Goal: Task Accomplishment & Management: Complete application form

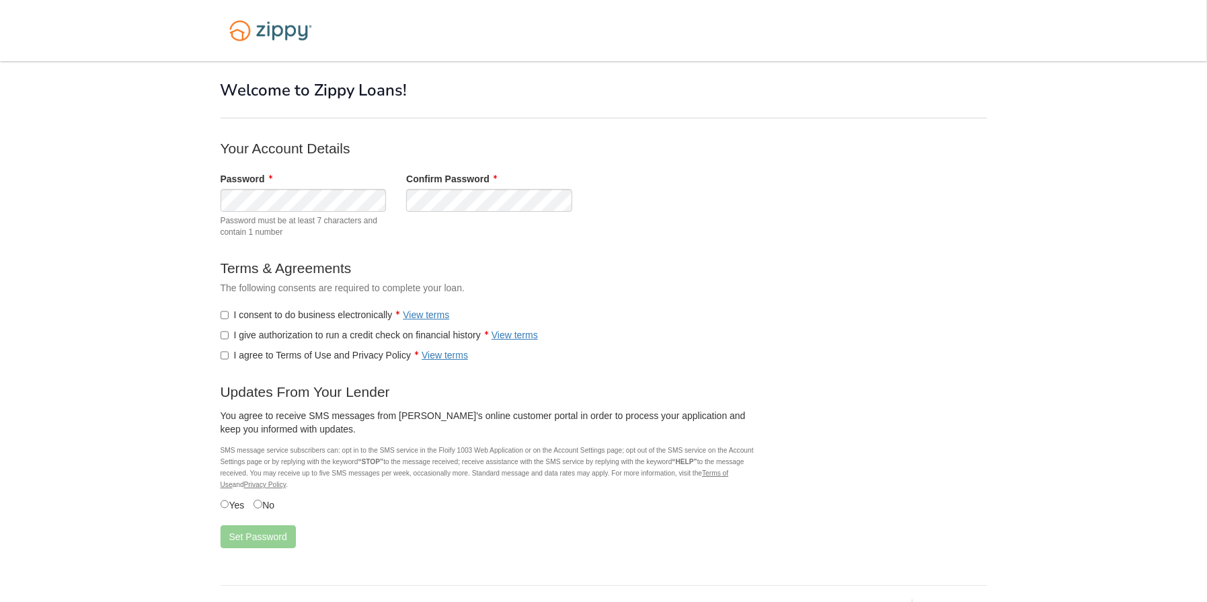
click at [230, 332] on label "I give authorization to run a credit check on financial history View terms" at bounding box center [379, 334] width 317 height 13
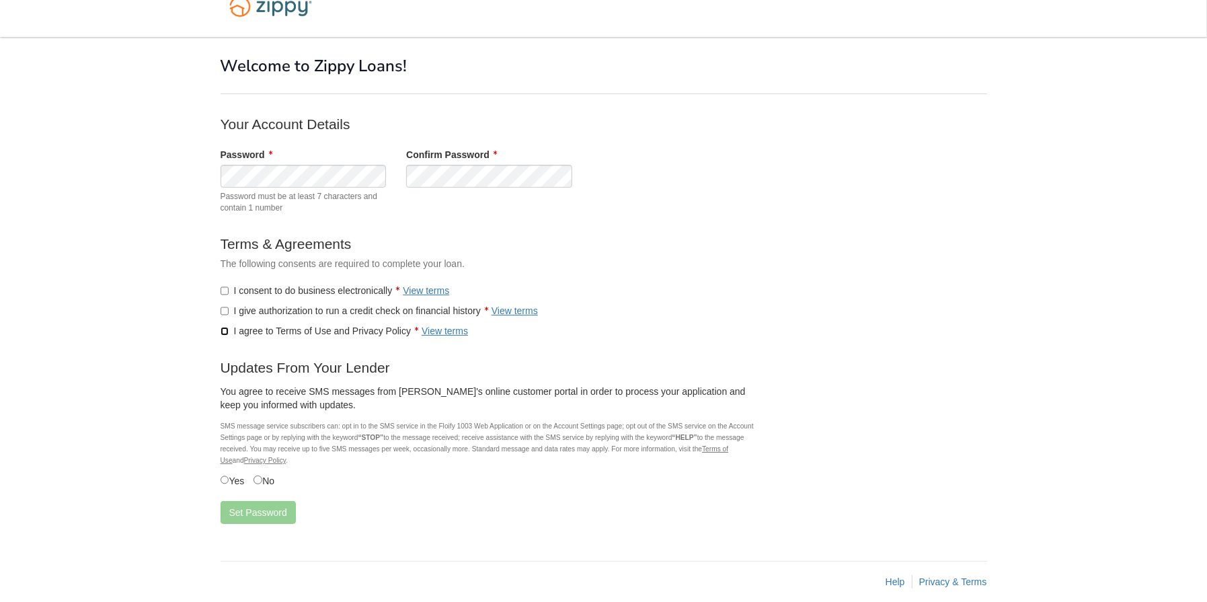
scroll to position [38, 0]
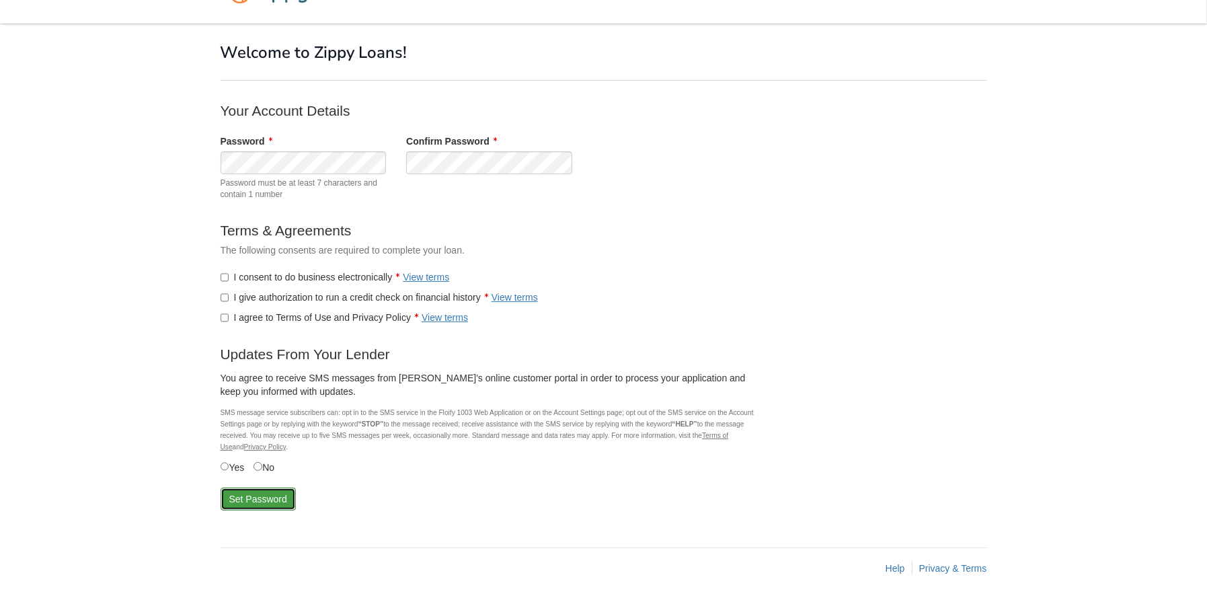
click at [254, 496] on button "Set Password" at bounding box center [258, 499] width 75 height 23
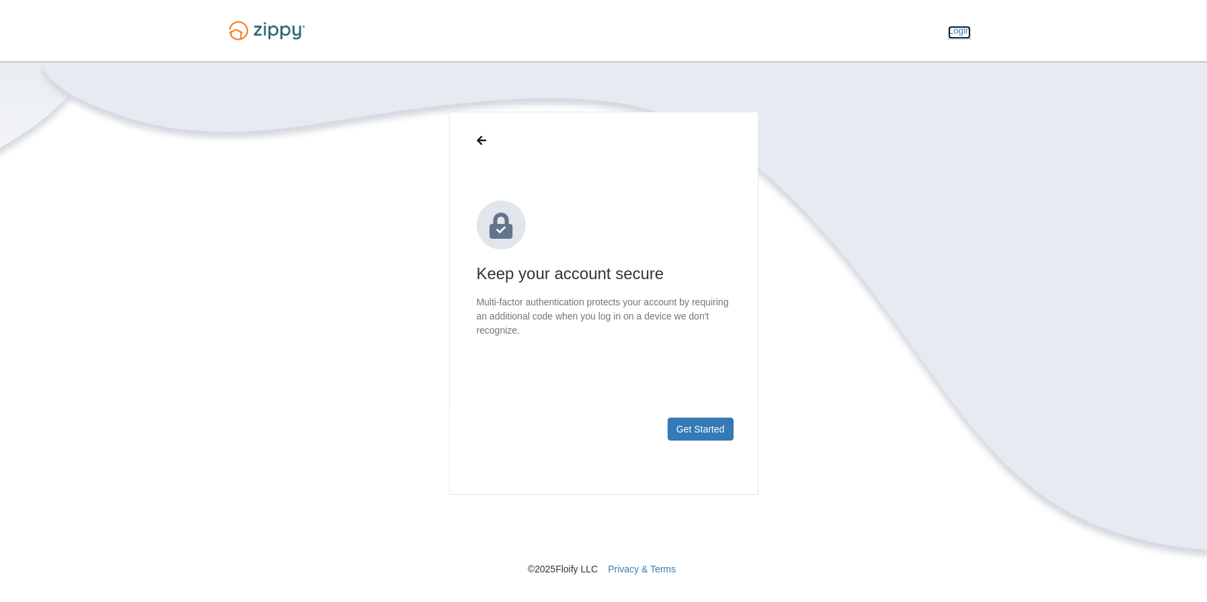
click at [962, 26] on link "Login" at bounding box center [959, 32] width 22 height 13
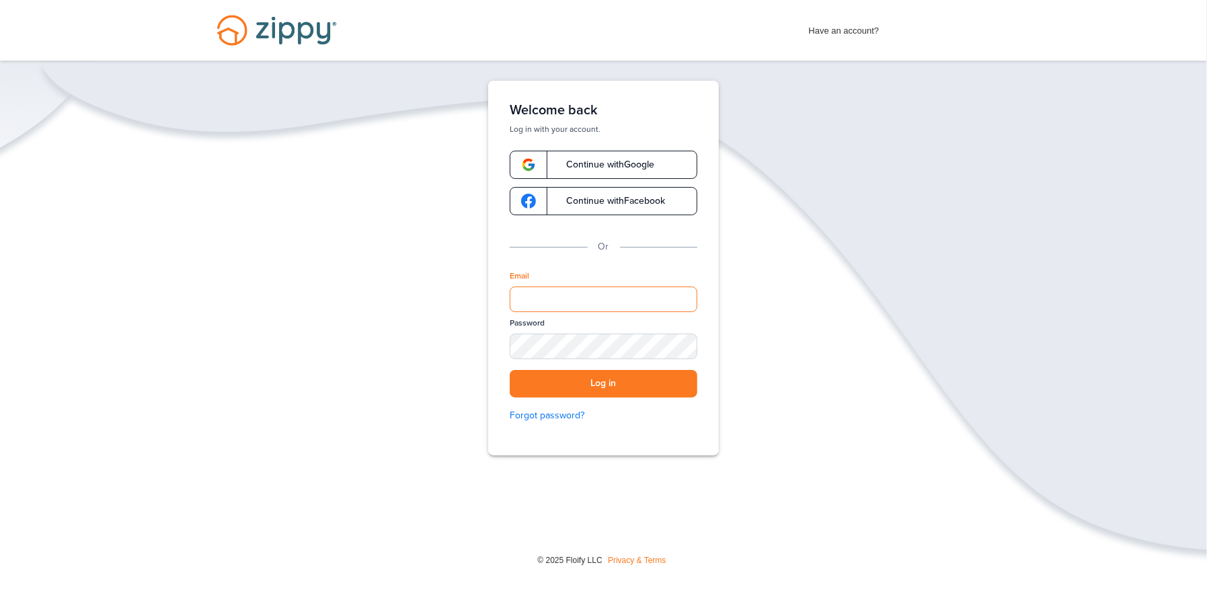
click at [570, 296] on input "Email" at bounding box center [604, 300] width 188 height 26
type input "**********"
click at [682, 345] on div "SHOW" at bounding box center [681, 347] width 30 height 13
click at [595, 378] on button "Log in" at bounding box center [604, 384] width 188 height 28
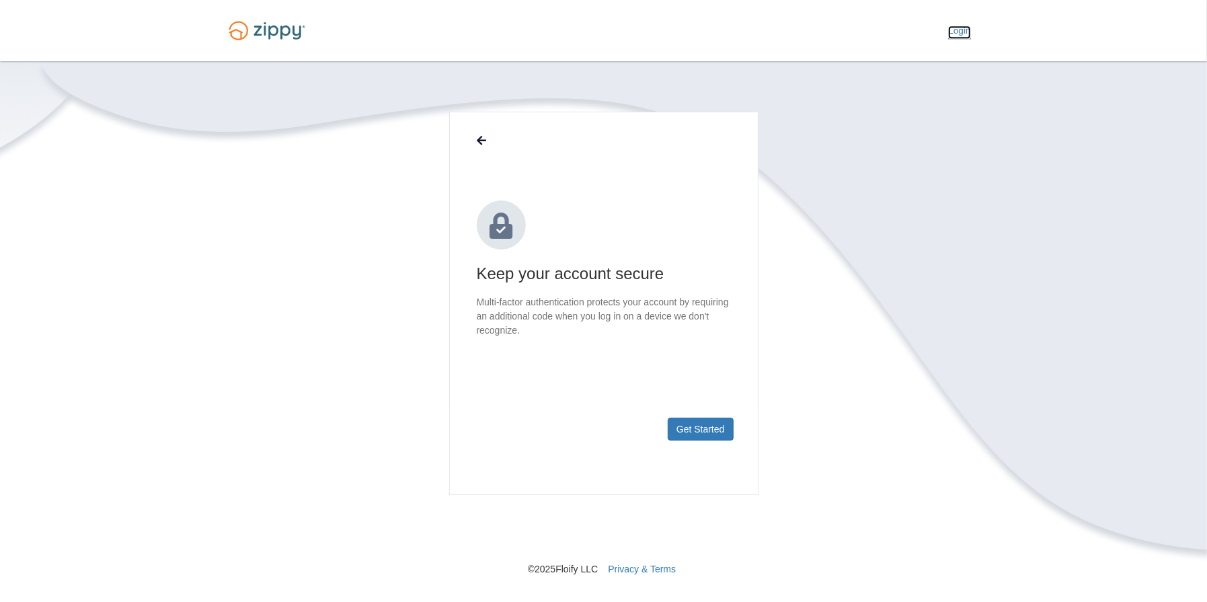
click at [963, 30] on link "Login" at bounding box center [959, 32] width 22 height 13
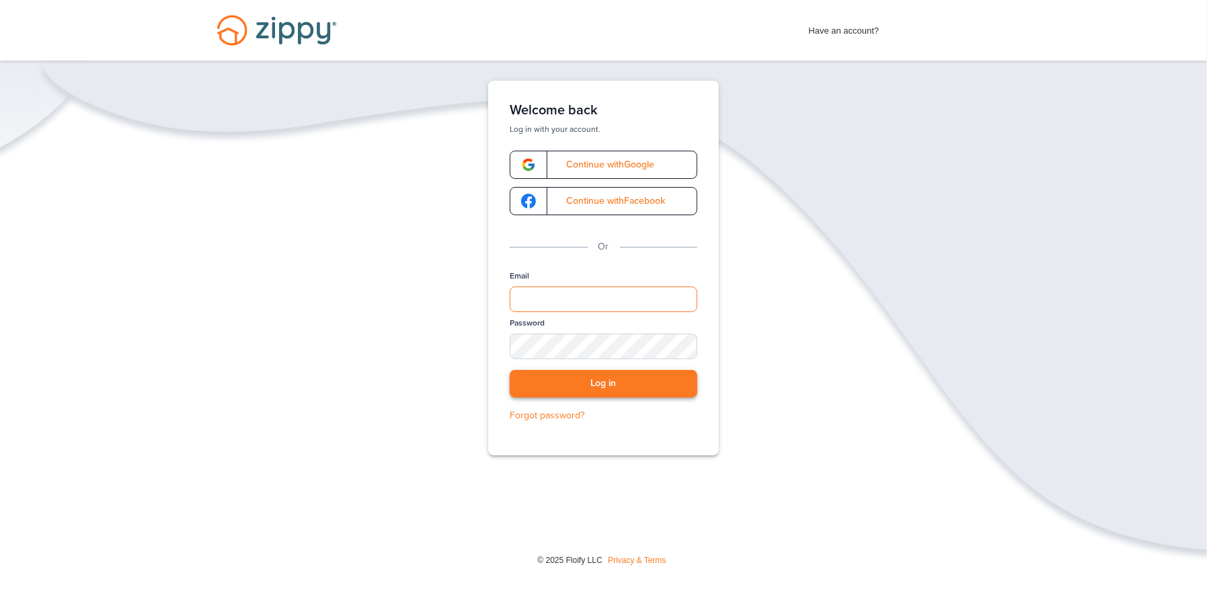
type input "**********"
click at [614, 381] on button "Log in" at bounding box center [604, 384] width 188 height 28
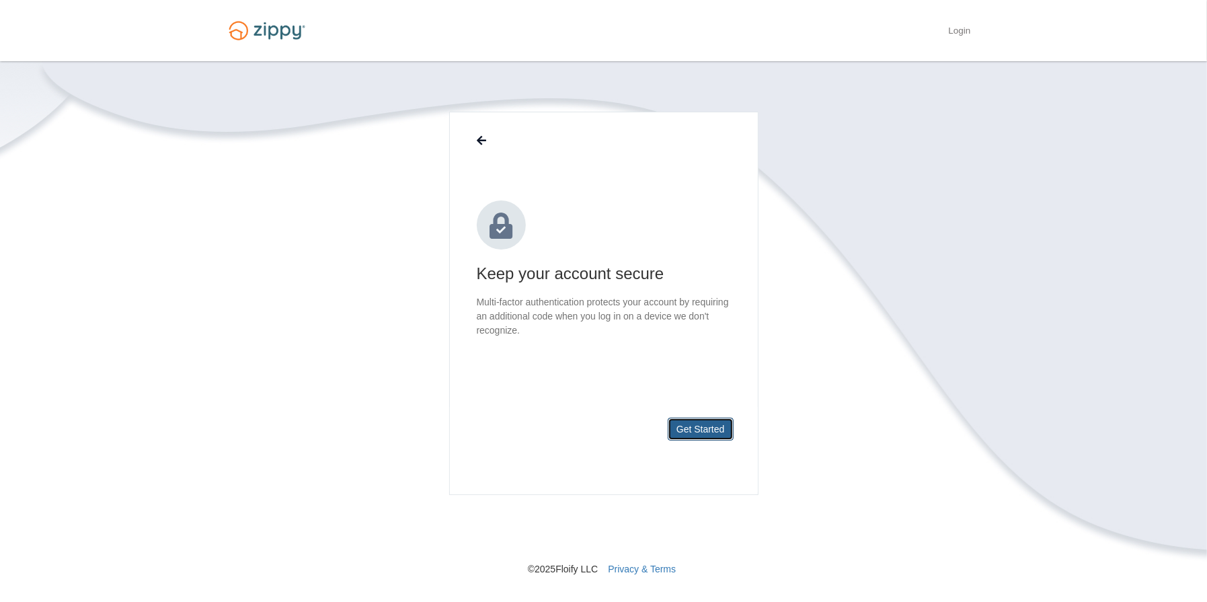
click at [685, 423] on button "Get Started" at bounding box center [701, 429] width 66 height 23
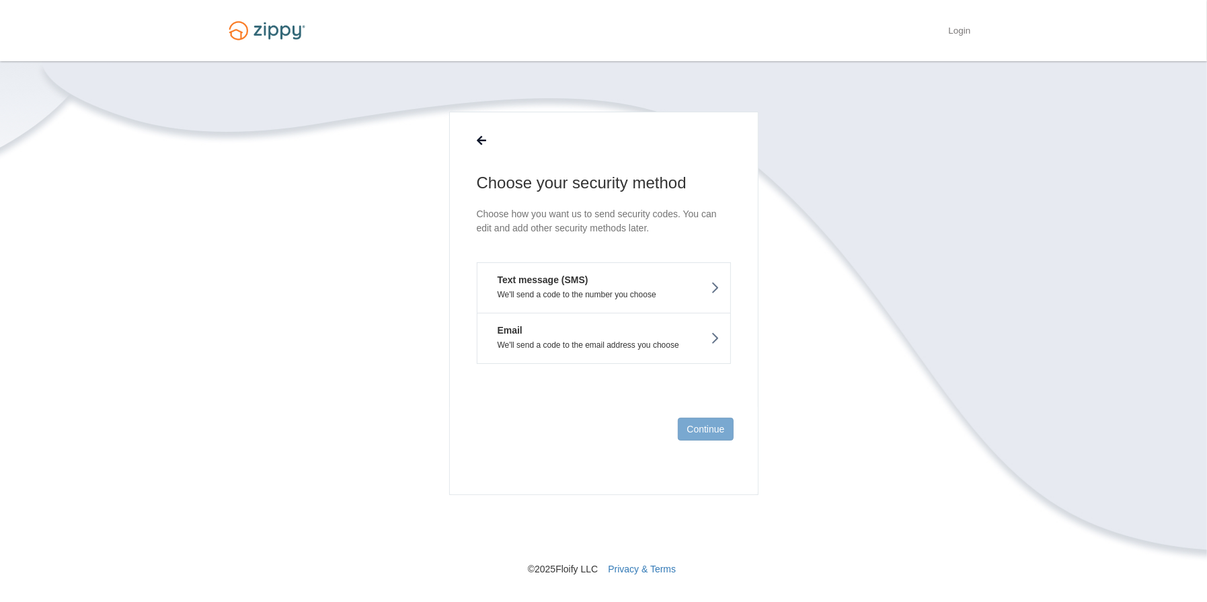
click at [713, 280] on icon at bounding box center [715, 287] width 9 height 15
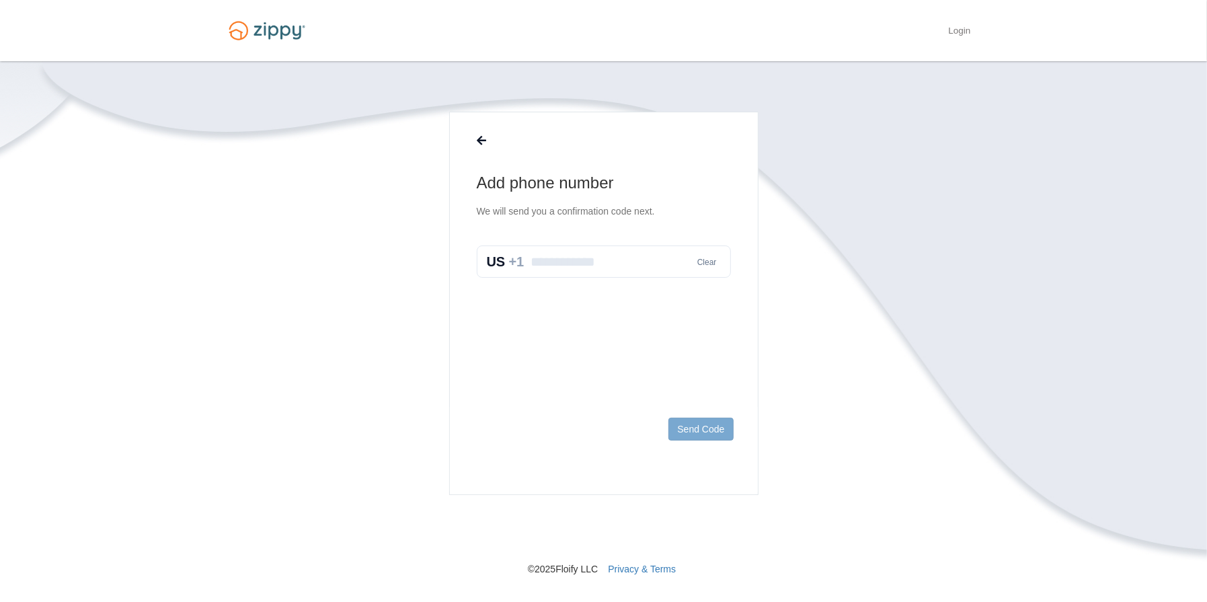
click at [585, 263] on input "text" at bounding box center [604, 262] width 254 height 32
type input "**********"
click at [698, 428] on button "Send Code" at bounding box center [701, 429] width 65 height 23
click at [591, 271] on input "text" at bounding box center [604, 276] width 254 height 32
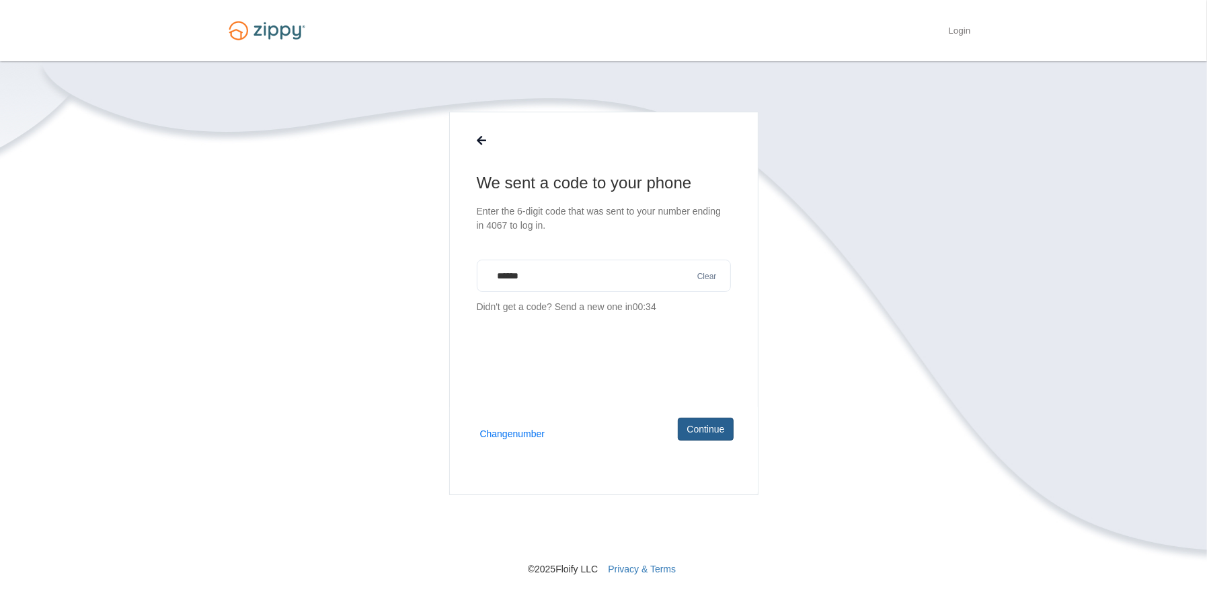
type input "******"
click at [700, 420] on button "Continue" at bounding box center [705, 429] width 55 height 23
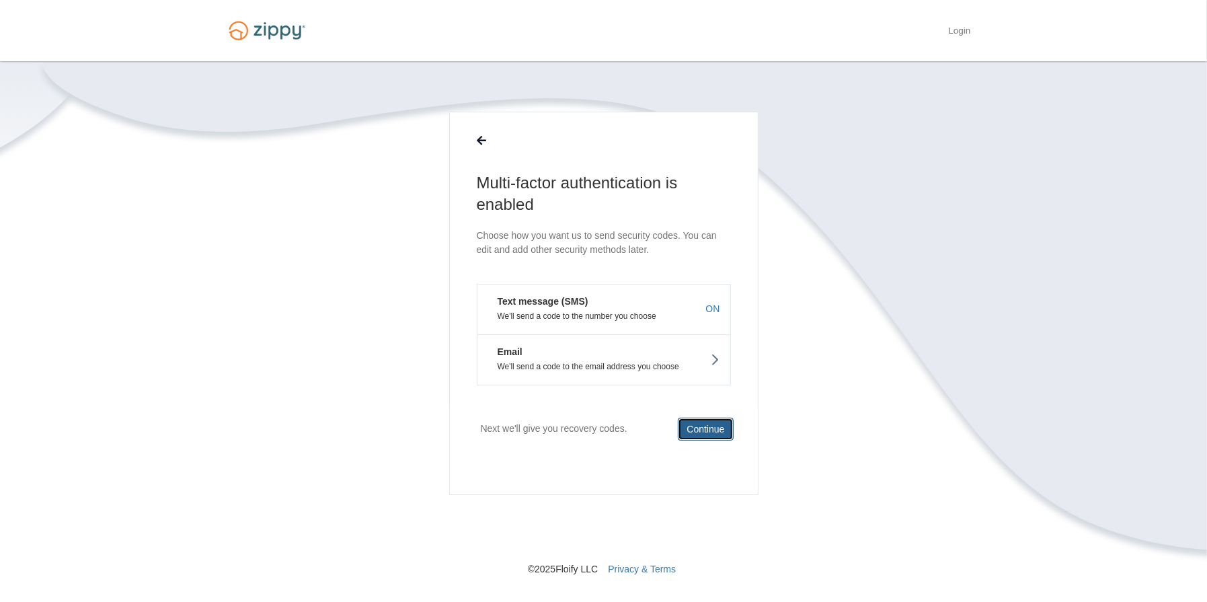
click at [704, 426] on button "Continue" at bounding box center [705, 429] width 55 height 23
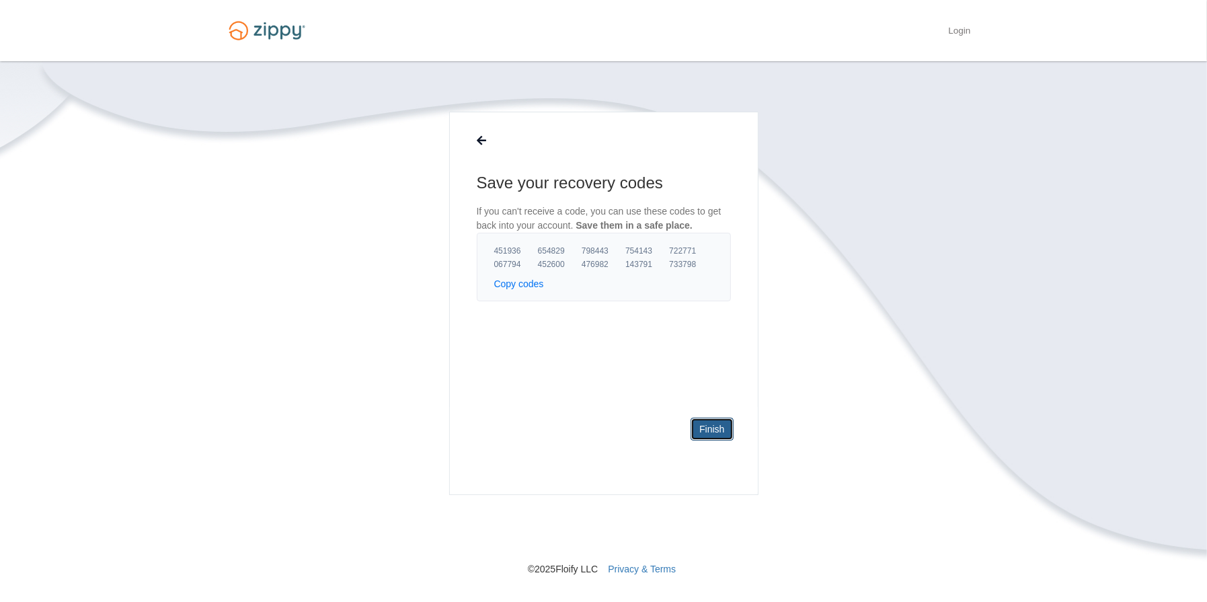
click at [715, 426] on link "Finish" at bounding box center [712, 429] width 42 height 23
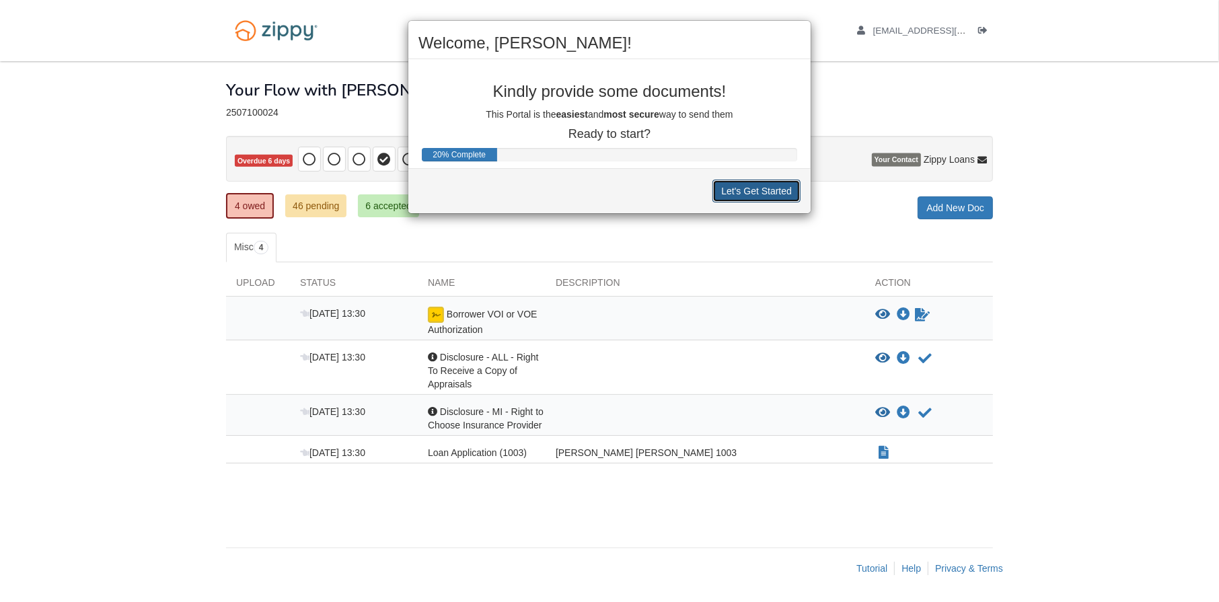
click at [774, 185] on button "Let's Get Started" at bounding box center [756, 191] width 88 height 23
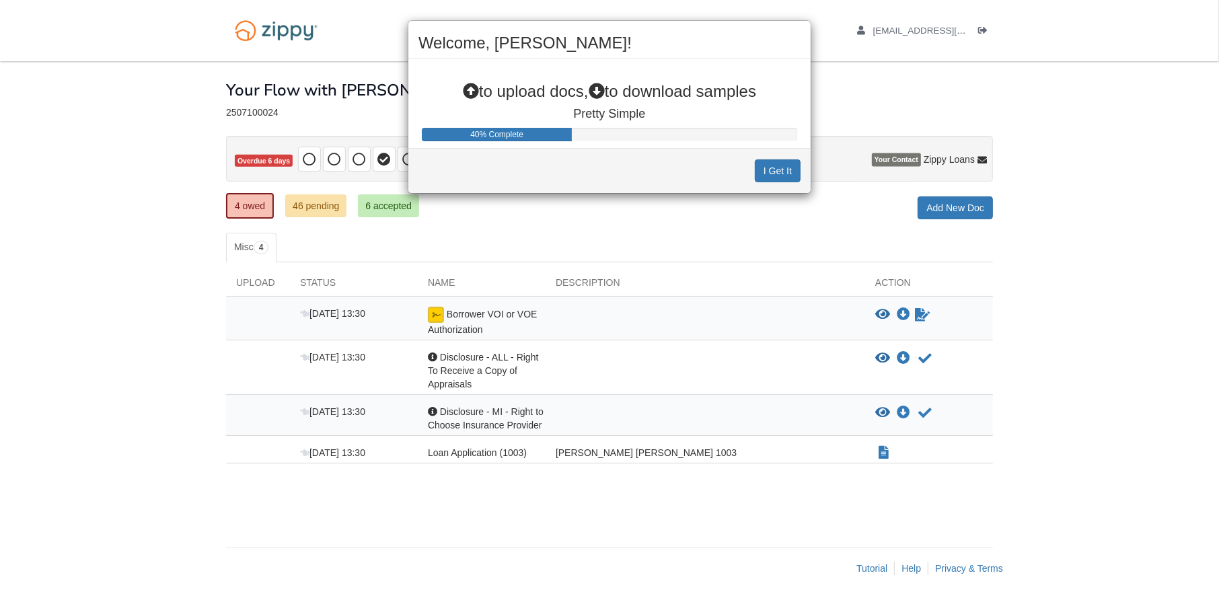
click at [920, 312] on div "Welcome, [PERSON_NAME]! to upload docs, to download samples Pretty Simple 40% C…" at bounding box center [609, 301] width 1219 height 602
click at [457, 310] on div "Welcome, [PERSON_NAME]! to upload docs, to download samples Pretty Simple 40% C…" at bounding box center [609, 301] width 1219 height 602
click at [925, 314] on div "Welcome, [PERSON_NAME]! to upload docs, to download samples Pretty Simple 40% C…" at bounding box center [609, 301] width 1219 height 602
click at [920, 313] on div "Welcome, [PERSON_NAME]! to upload docs, to download samples Pretty Simple 40% C…" at bounding box center [609, 301] width 1219 height 602
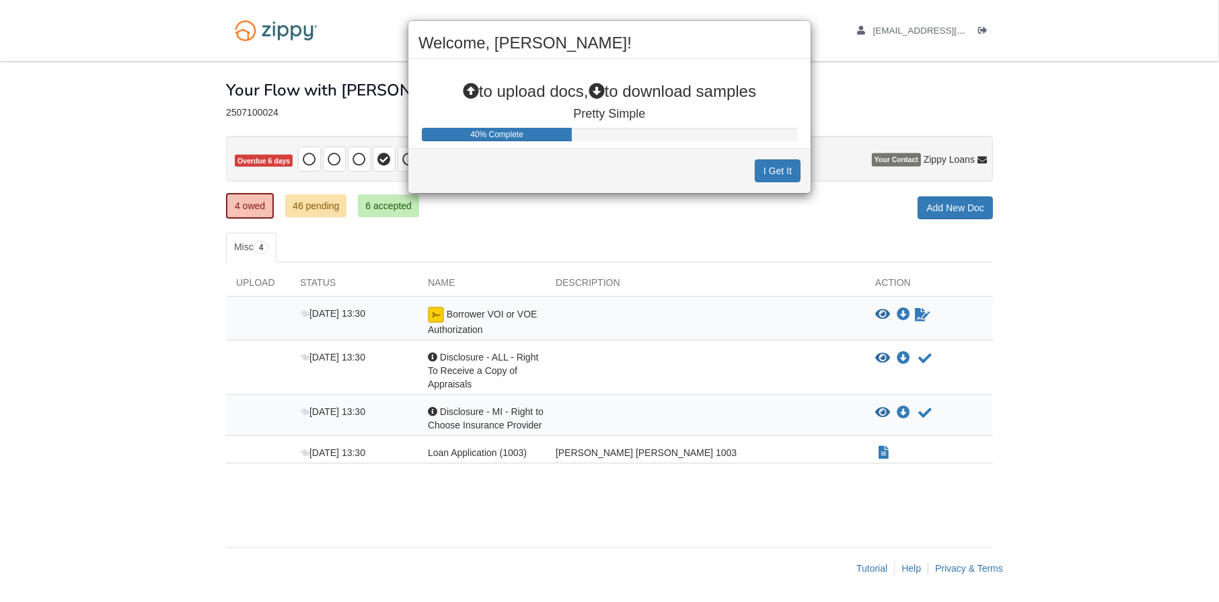
click at [496, 320] on div "Welcome, [PERSON_NAME]! to upload docs, to download samples Pretty Simple 40% C…" at bounding box center [609, 301] width 1219 height 602
click at [444, 311] on div "Welcome, [PERSON_NAME]! to upload docs, to download samples Pretty Simple 40% C…" at bounding box center [609, 301] width 1219 height 602
click at [429, 312] on div "Welcome, [PERSON_NAME]! to upload docs, to download samples Pretty Simple 40% C…" at bounding box center [609, 301] width 1219 height 602
click at [904, 311] on div "Welcome, Kathy! to upload docs, to download samples Pretty Simple 40% Complete …" at bounding box center [609, 301] width 1219 height 602
click at [777, 165] on button "I Get It" at bounding box center [778, 170] width 46 height 23
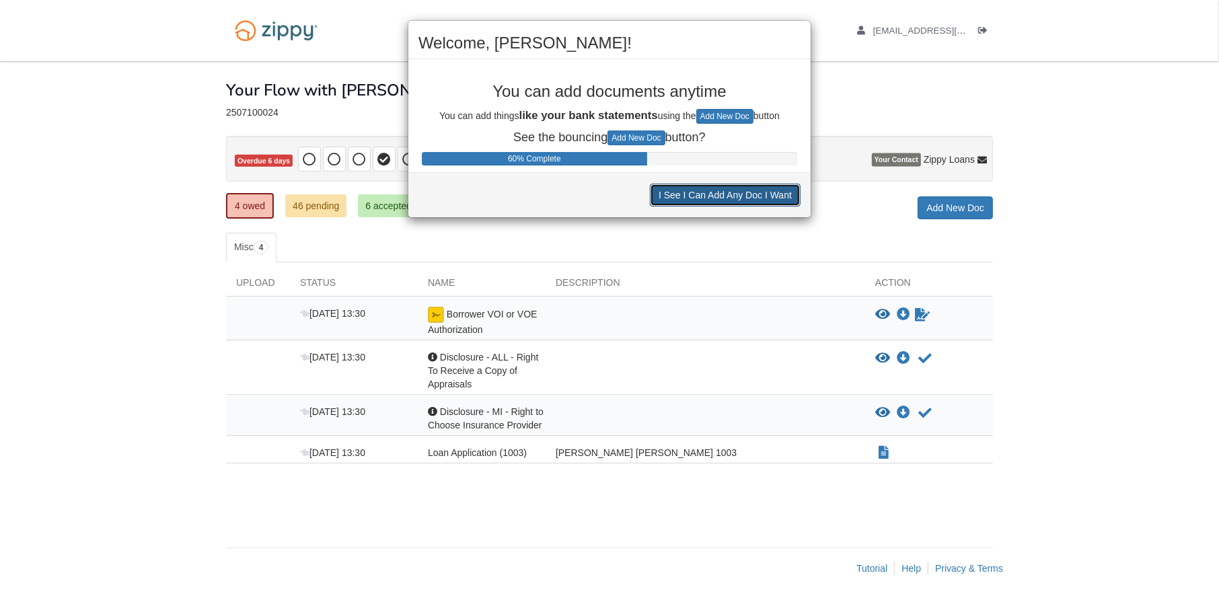
click at [743, 190] on button "I See I Can Add Any Doc I Want" at bounding box center [725, 195] width 151 height 23
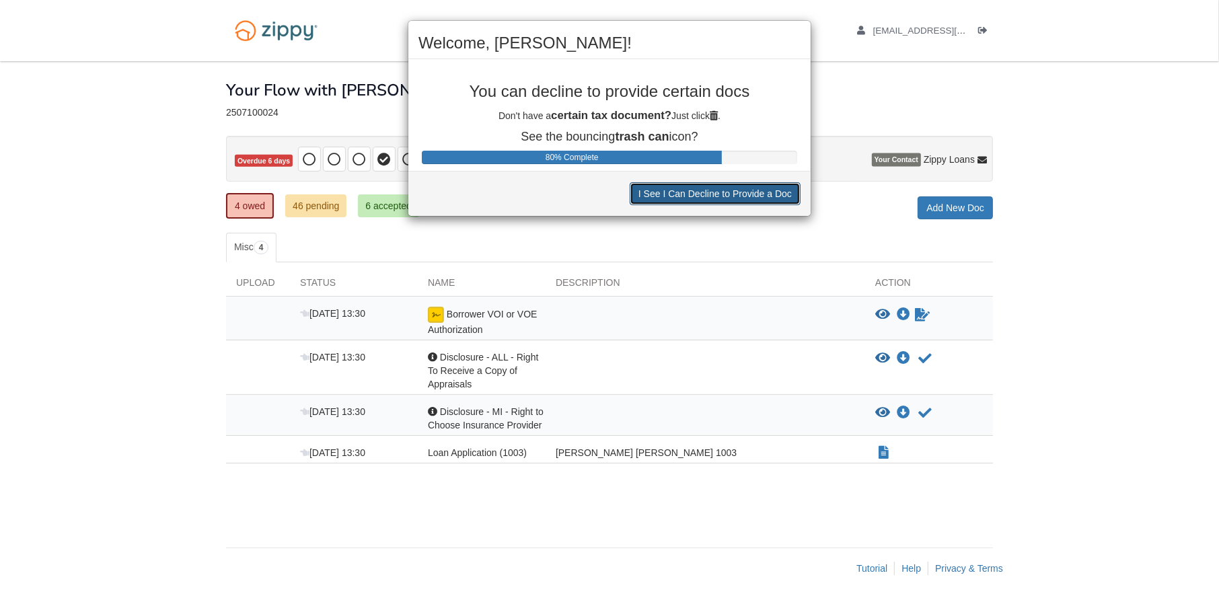
click at [743, 190] on button "I See I Can Decline to Provide a Doc" at bounding box center [715, 193] width 171 height 23
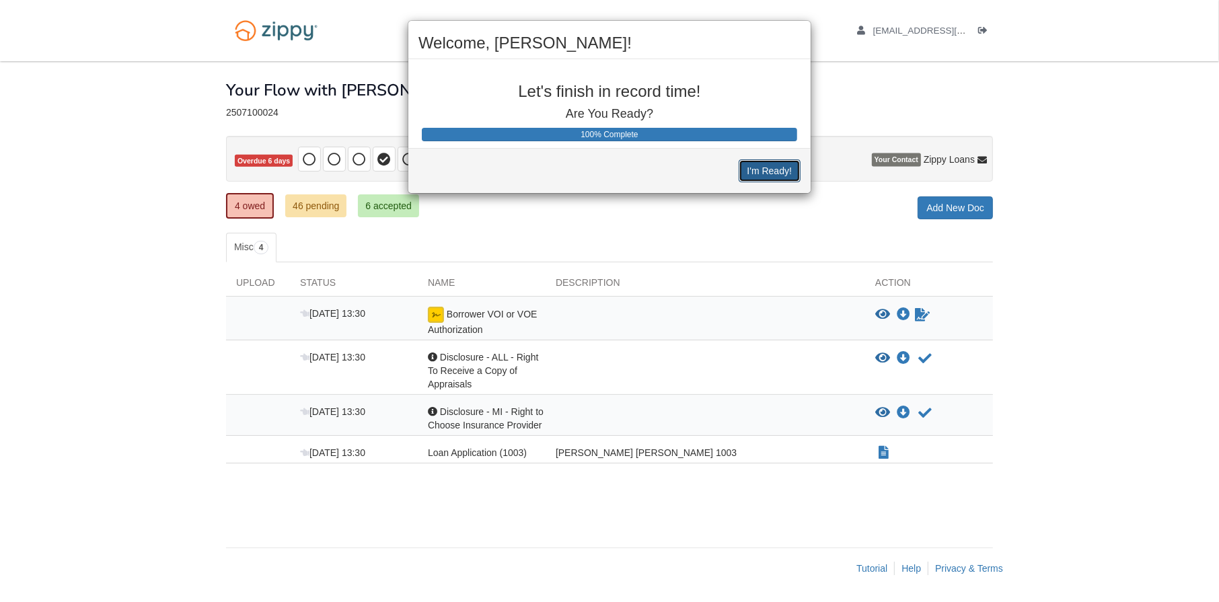
click at [780, 164] on button "I'm Ready!" at bounding box center [770, 170] width 62 height 23
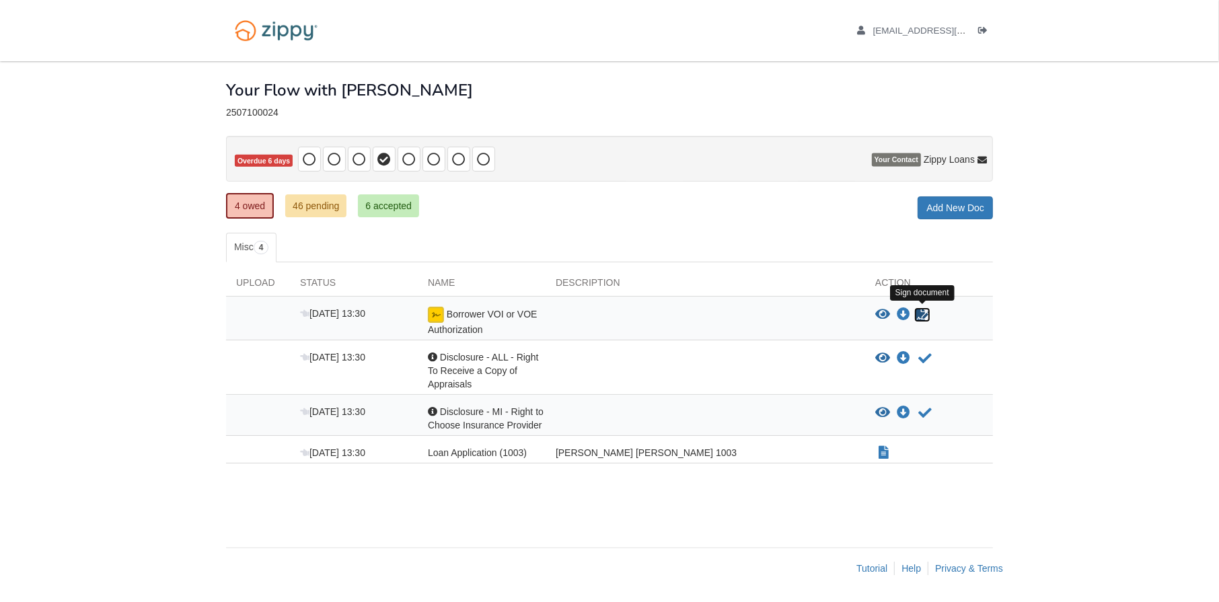
click at [919, 313] on icon "Sign Form" at bounding box center [922, 314] width 15 height 13
